Goal: Task Accomplishment & Management: Use online tool/utility

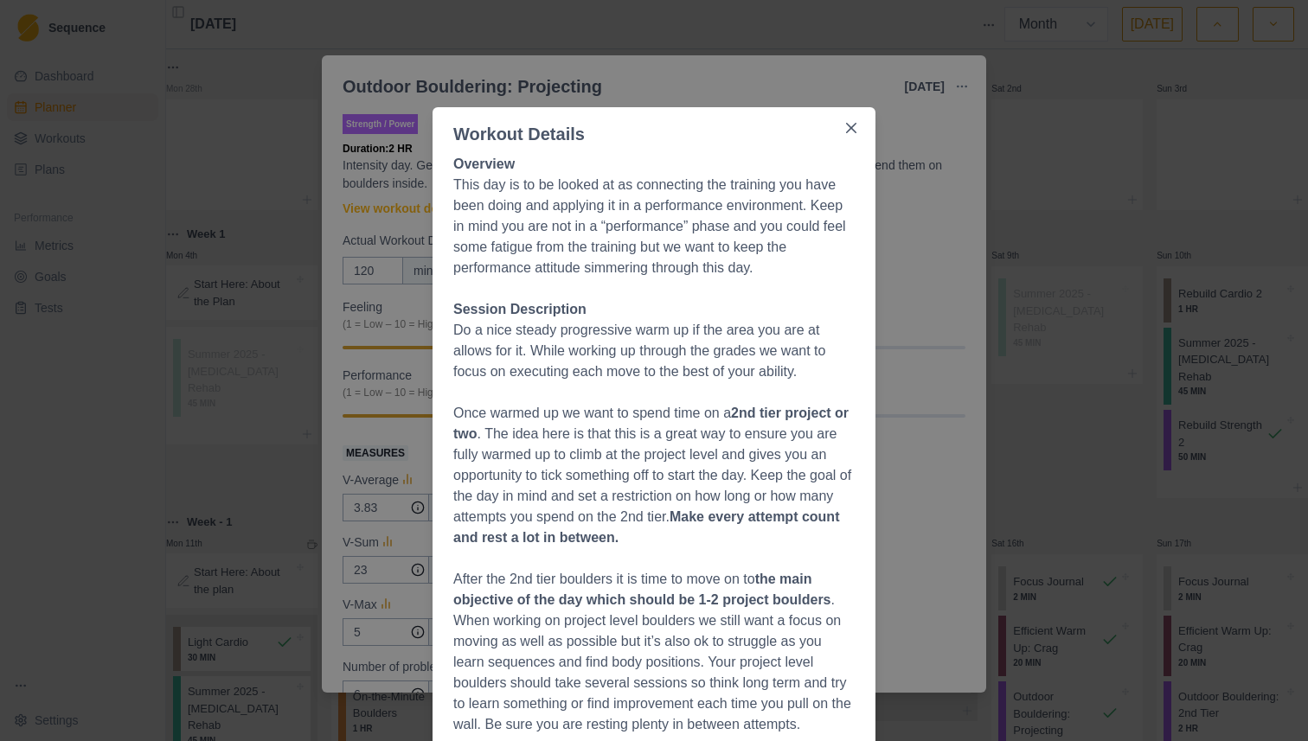
select select "month"
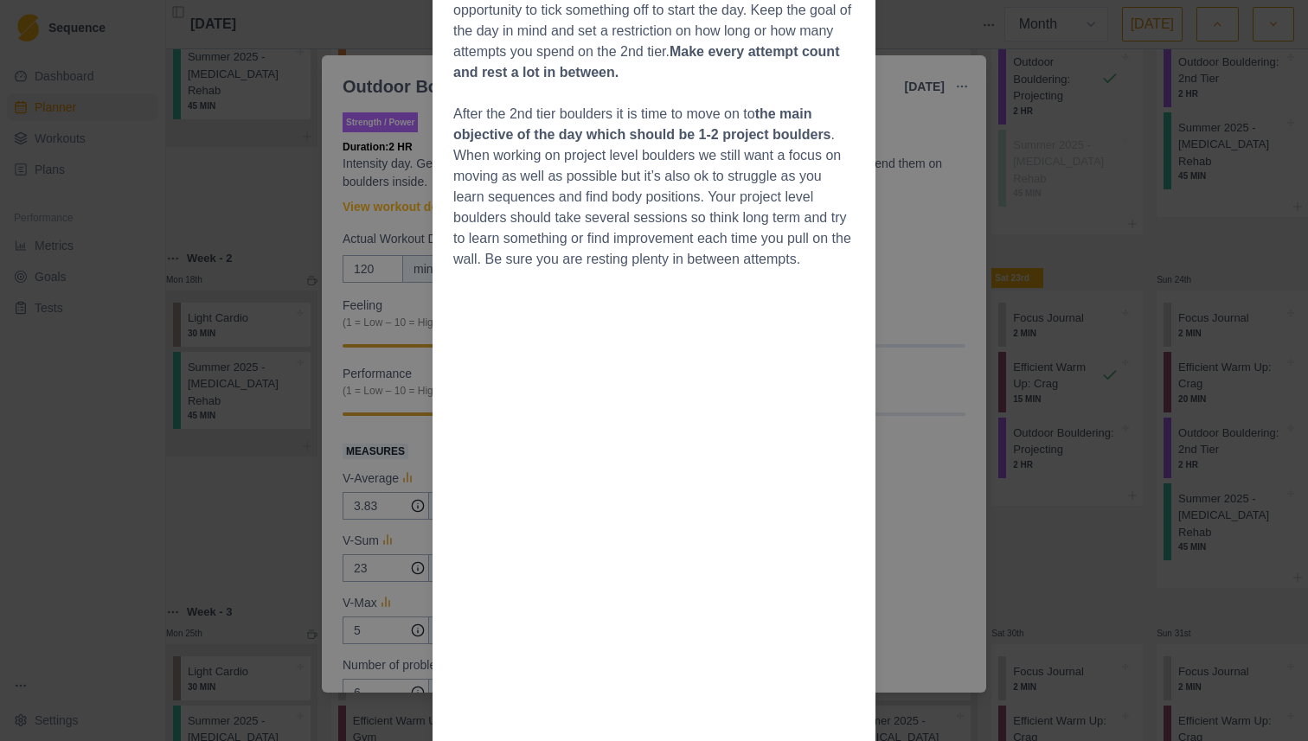
scroll to position [463, 0]
click at [379, 170] on div "Workout Details Overview This day is to be looked at as connecting the training…" at bounding box center [654, 370] width 1308 height 741
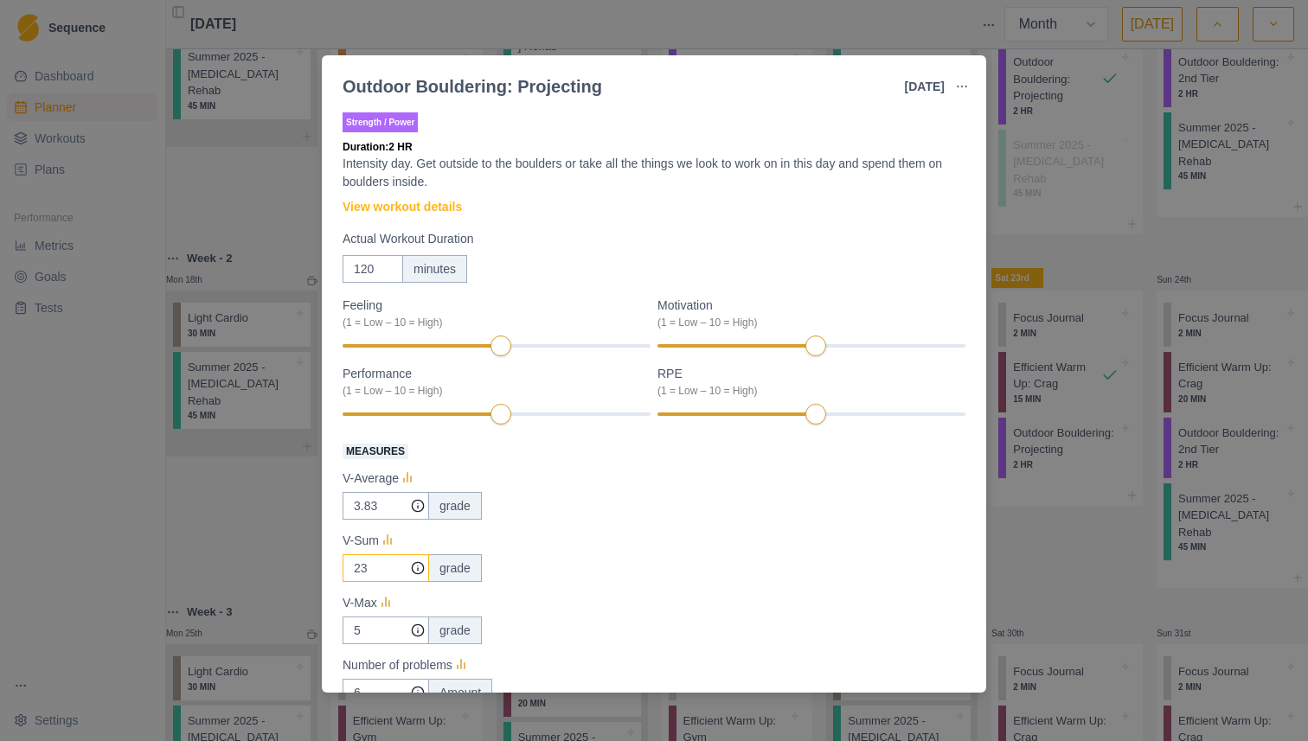
click at [375, 520] on input "23" at bounding box center [386, 506] width 86 height 28
click at [362, 520] on input "36" at bounding box center [386, 506] width 86 height 28
type input "36"
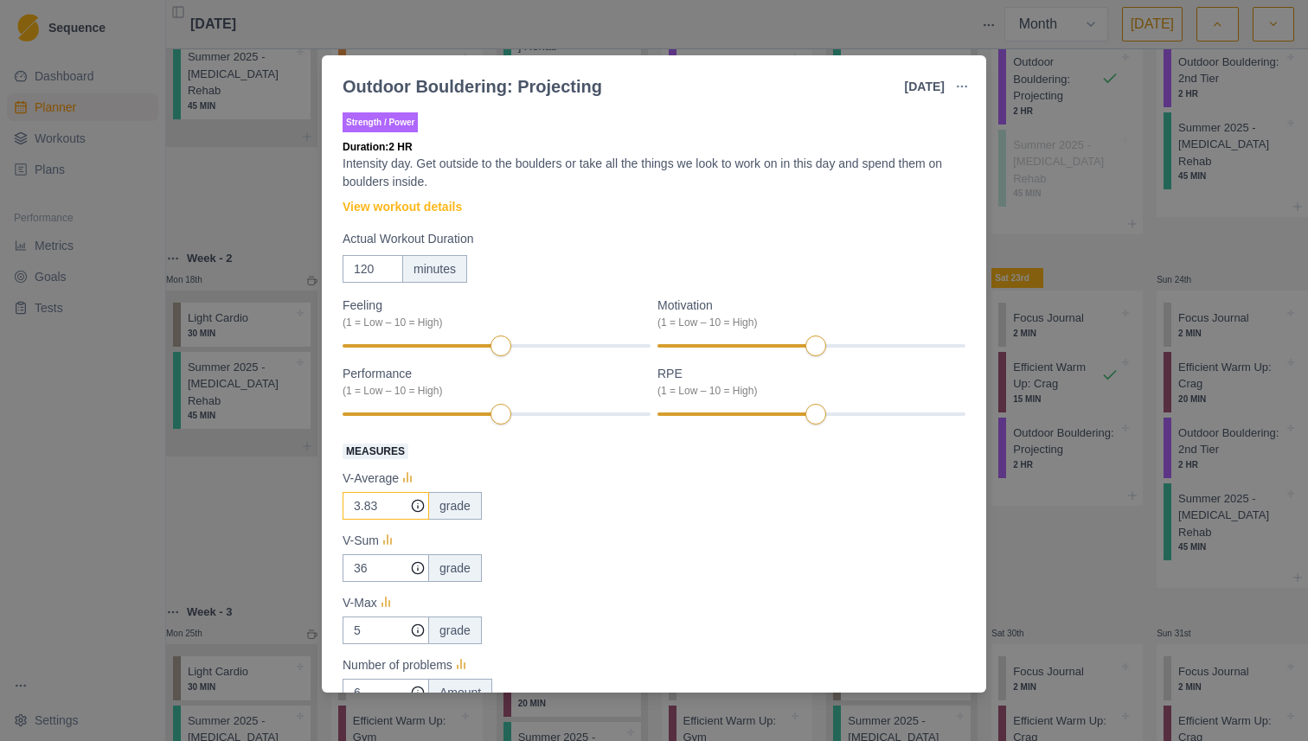
click at [379, 501] on input "3.83" at bounding box center [386, 506] width 86 height 28
click at [380, 520] on input "5" at bounding box center [386, 506] width 86 height 28
click at [387, 520] on input "36" at bounding box center [386, 506] width 86 height 28
click at [378, 509] on input "3.83" at bounding box center [386, 506] width 86 height 28
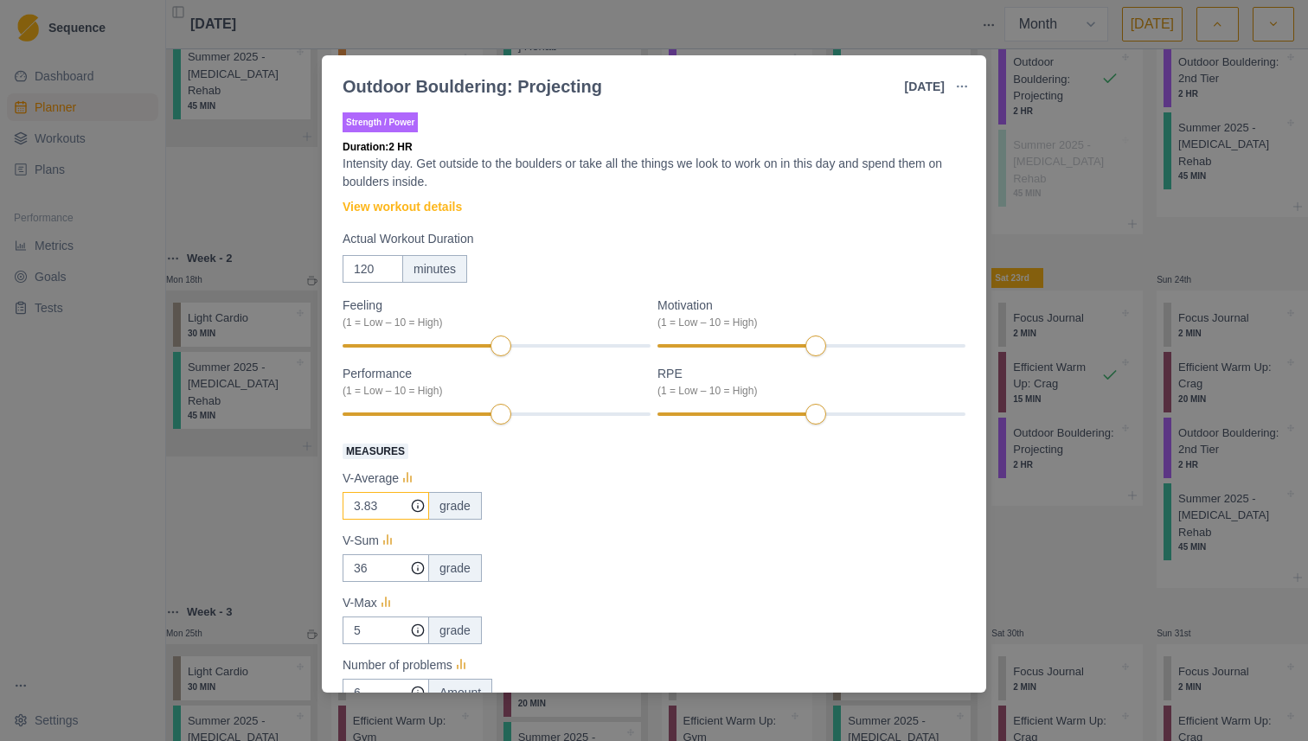
click at [378, 509] on input "3.83" at bounding box center [386, 506] width 86 height 28
type input "5.14"
click at [749, 510] on div "5.14 grade" at bounding box center [654, 506] width 623 height 28
click at [573, 343] on div "8" at bounding box center [497, 346] width 308 height 12
click at [952, 339] on div "Motivation (1 = Low – 10 = High)" at bounding box center [811, 327] width 308 height 61
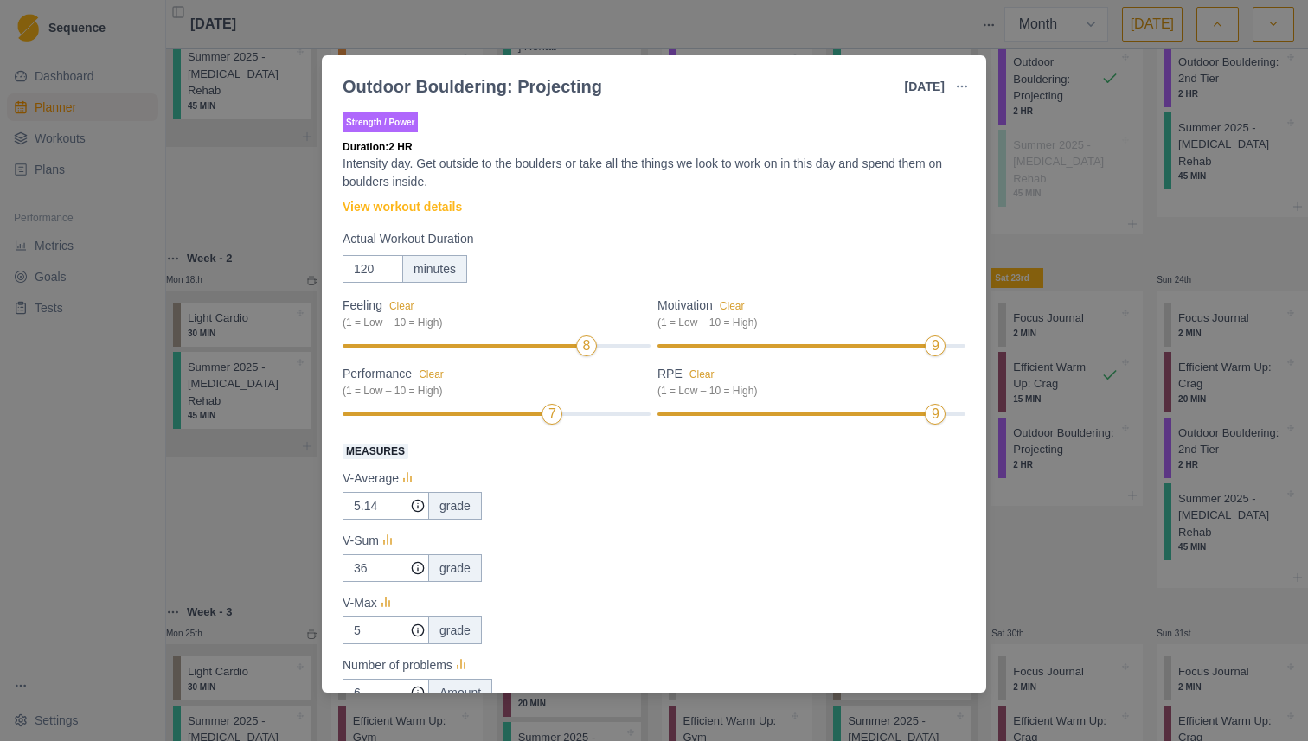
click at [708, 464] on div "Measures V-Average 5.14 grade V-Sum 36 grade V-Max 5 grade Number of problems 6…" at bounding box center [654, 573] width 623 height 266
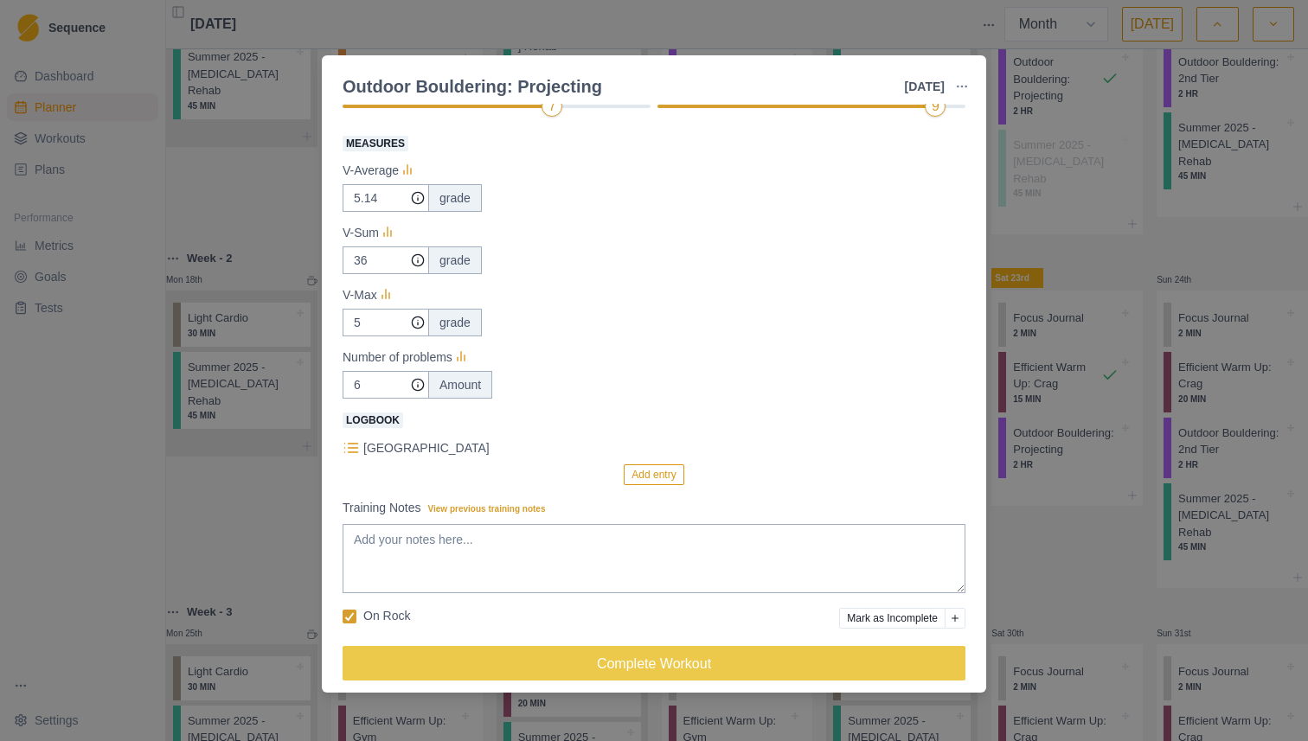
scroll to position [322, 0]
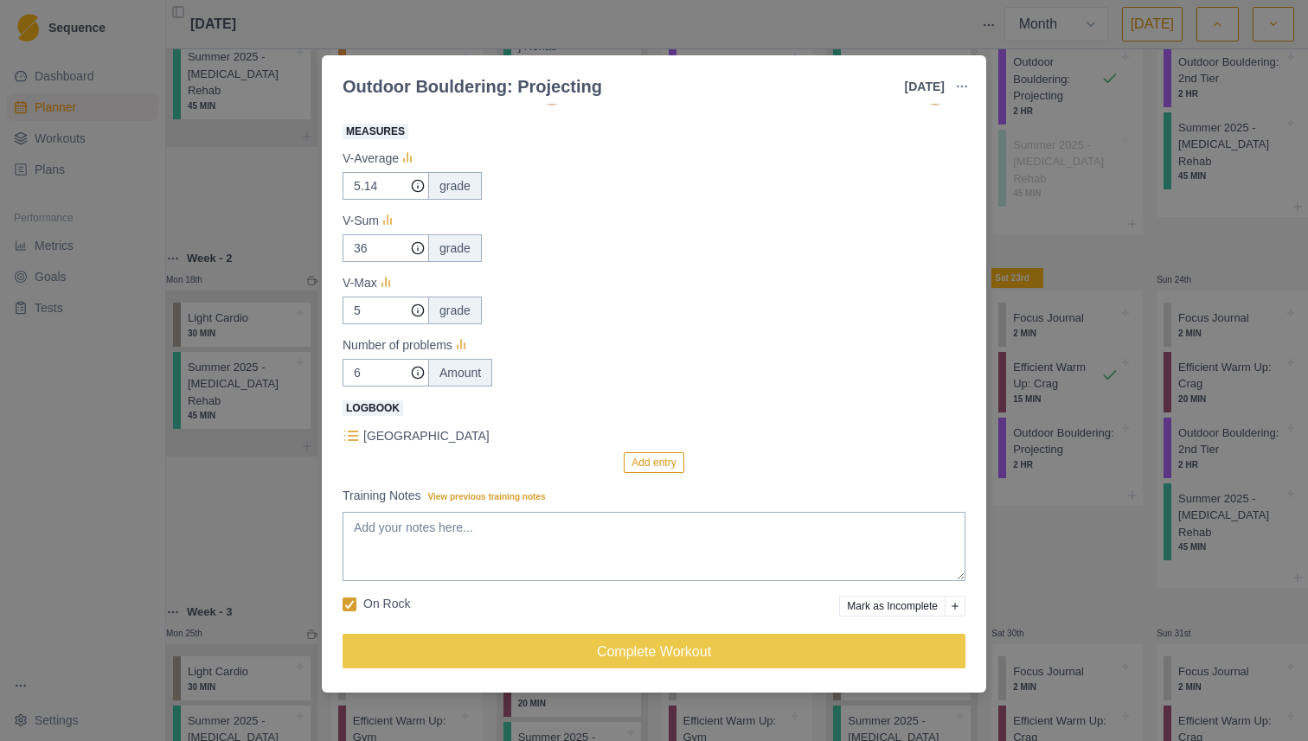
click at [317, 595] on div "Outdoor Bouldering: Projecting [DATE] Link To Goal View Workout Metrics Edit Or…" at bounding box center [654, 370] width 1308 height 741
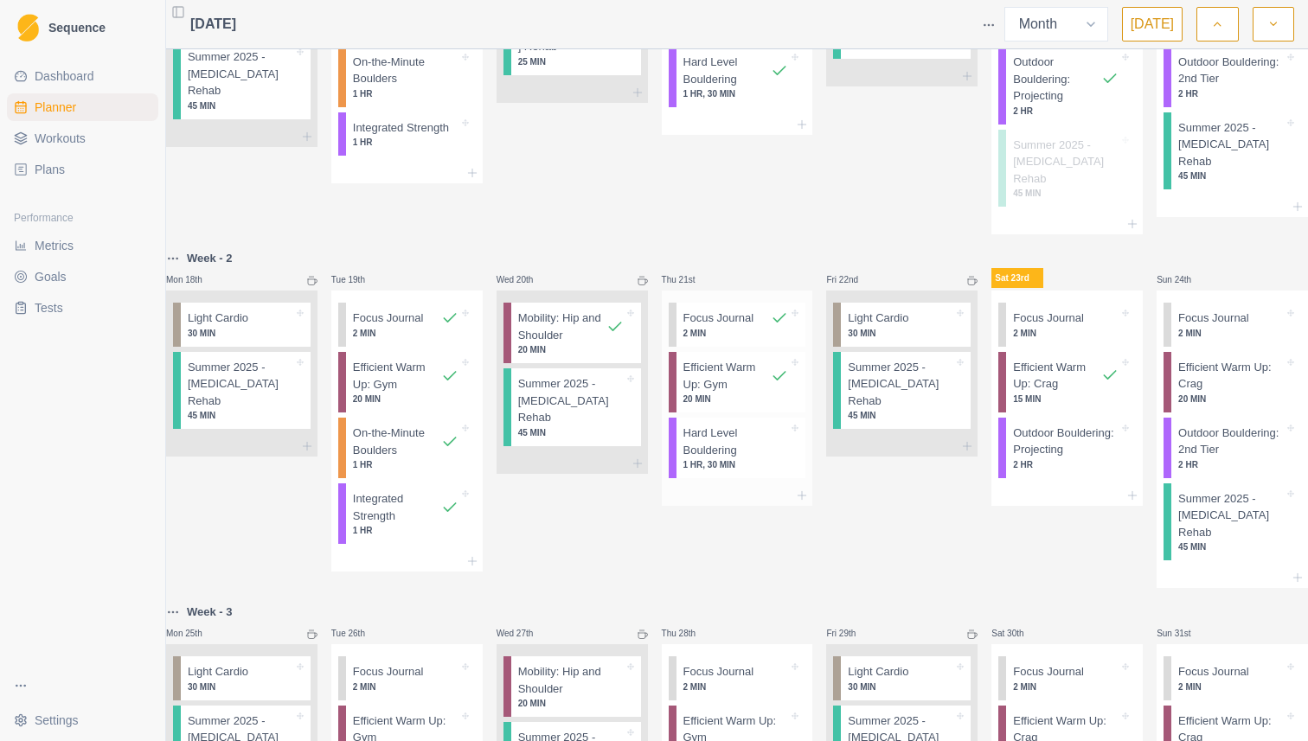
click at [724, 439] on p "Hard Level Bouldering" at bounding box center [736, 442] width 106 height 34
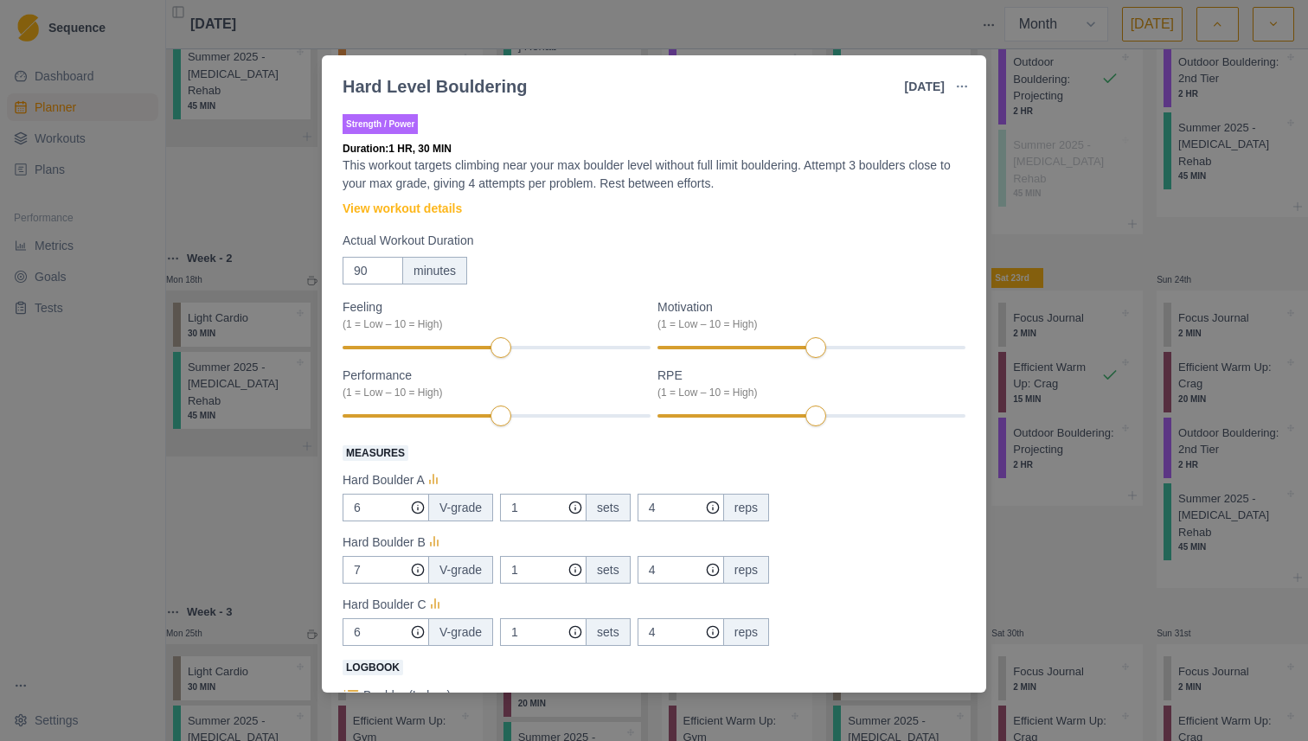
scroll to position [22, 0]
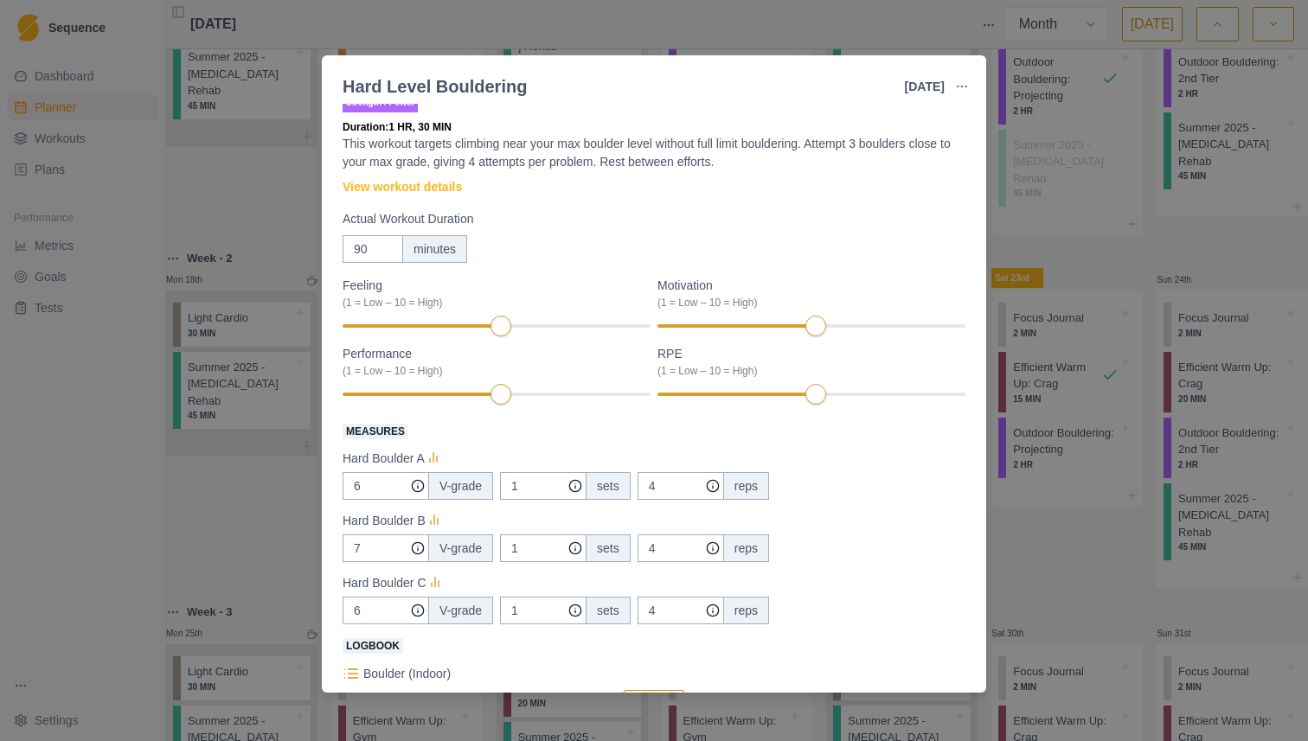
click at [1016, 298] on div "Hard Level Bouldering [DATE] Link To Goal View Workout Metrics Edit Original Wo…" at bounding box center [654, 370] width 1308 height 741
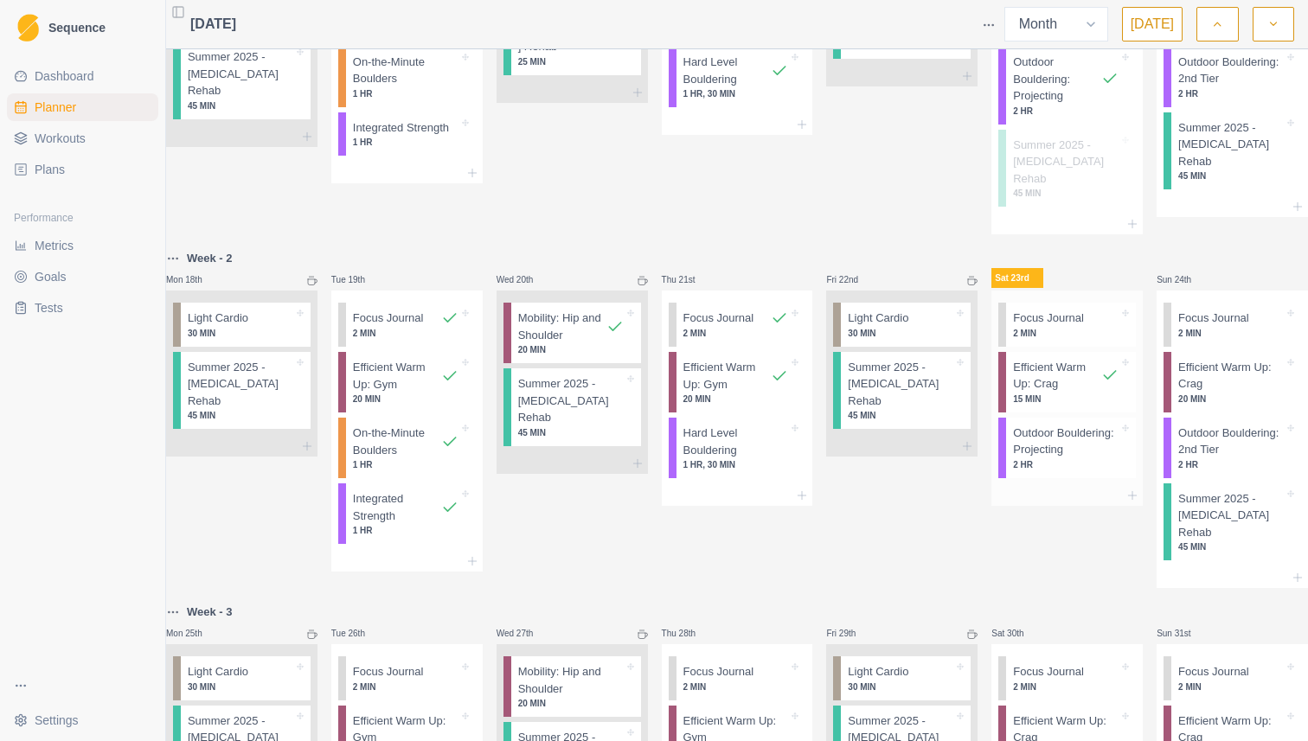
click at [1032, 448] on p "Outdoor Bouldering: Projecting" at bounding box center [1066, 442] width 106 height 34
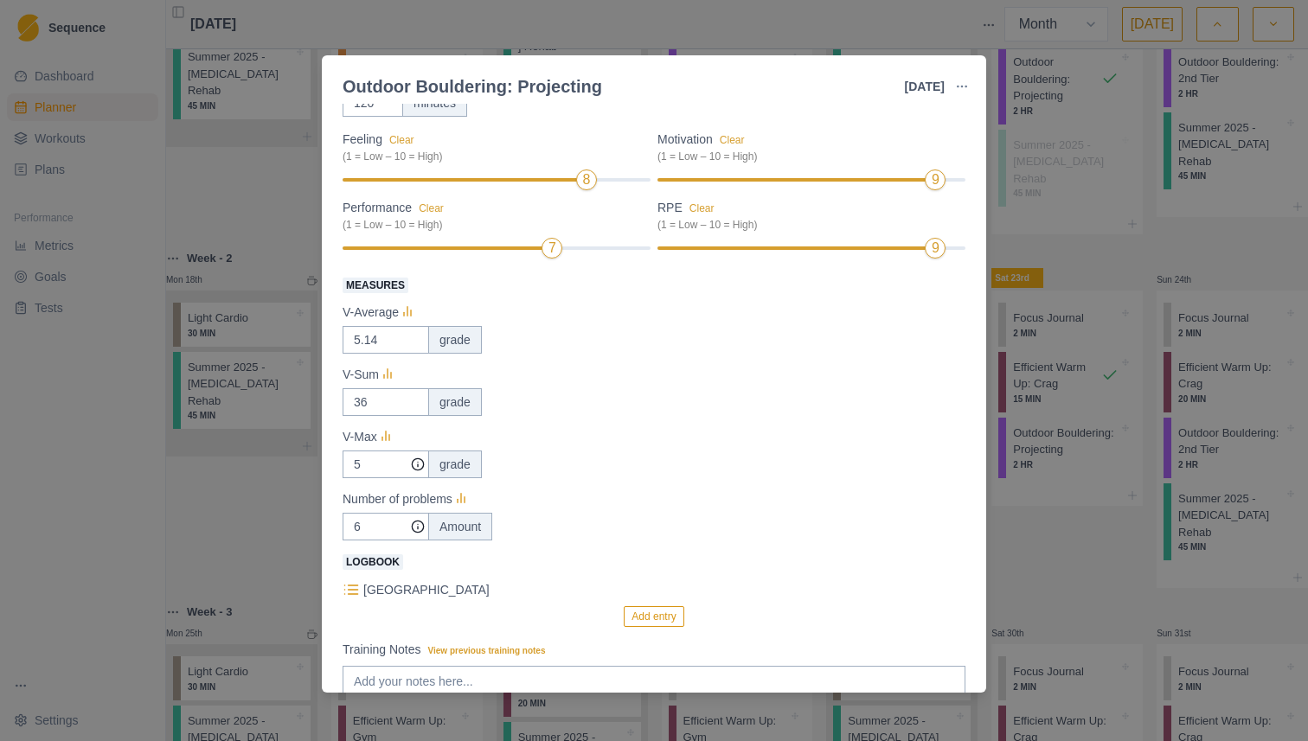
scroll to position [322, 0]
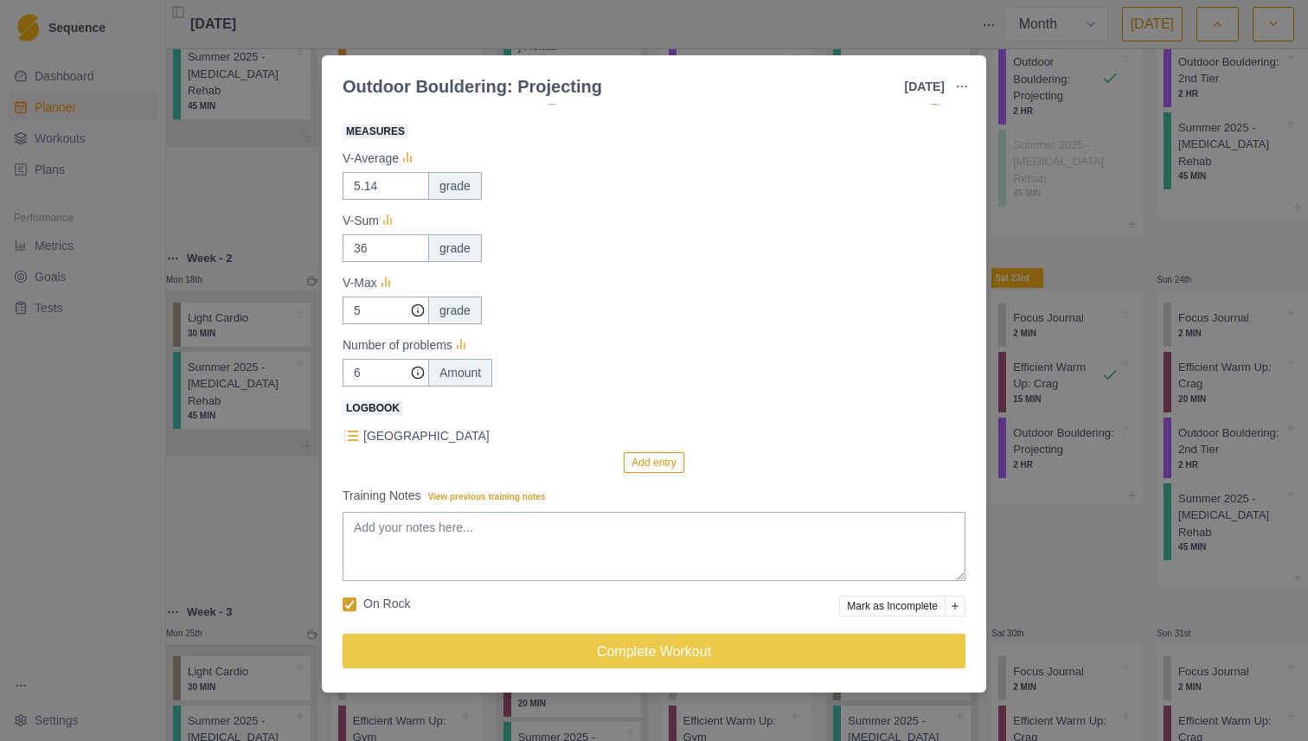
drag, startPoint x: 358, startPoint y: 599, endPoint x: 343, endPoint y: 599, distance: 15.6
click at [357, 599] on label "On Rock" at bounding box center [376, 604] width 67 height 18
click at [343, 604] on input "On Rock" at bounding box center [342, 604] width 1 height 1
click at [343, 599] on div at bounding box center [591, 606] width 496 height 22
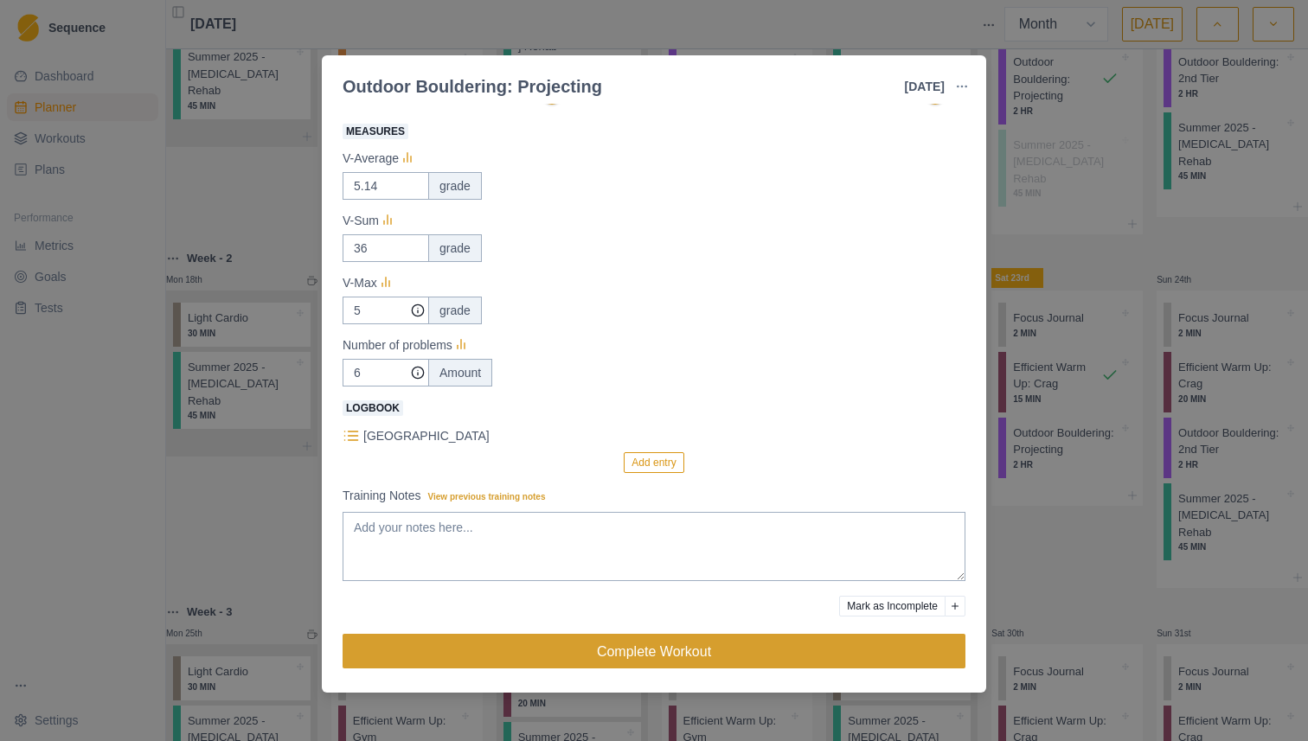
click at [596, 664] on button "Complete Workout" at bounding box center [654, 651] width 623 height 35
